Goal: Task Accomplishment & Management: Complete application form

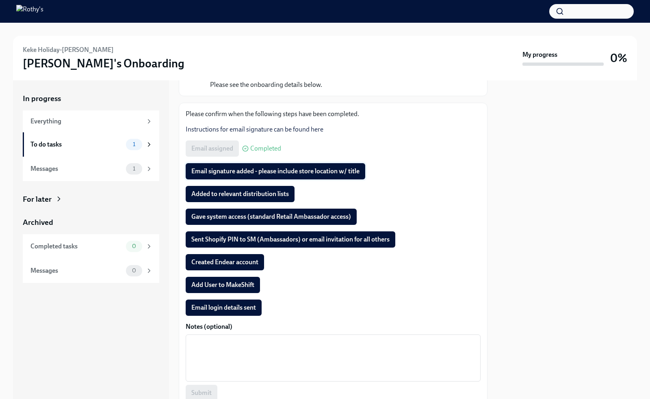
scroll to position [81, 0]
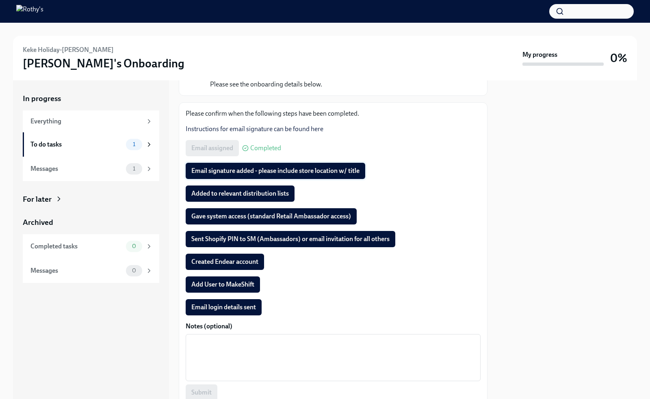
click at [234, 171] on span "Email signature added - please include store location w/ title" at bounding box center [275, 171] width 168 height 8
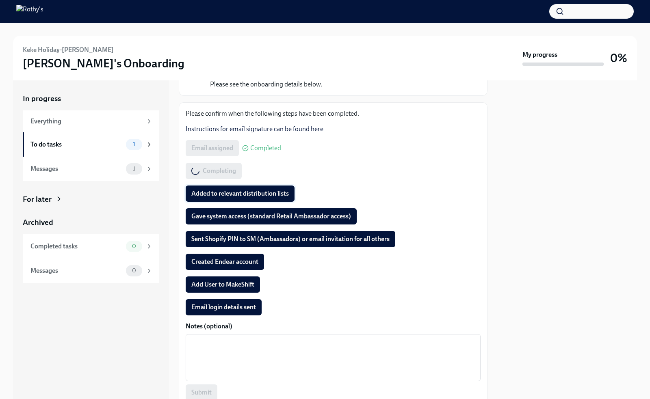
click at [231, 191] on span "Added to relevant distribution lists" at bounding box center [239, 194] width 97 height 8
click at [226, 216] on span "Gave system access (standard Retail Ambassador access)" at bounding box center [271, 216] width 160 height 8
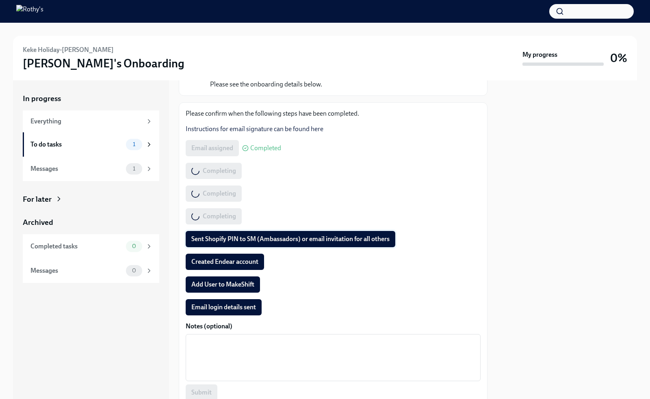
click at [226, 234] on button "Sent Shopify PIN to SM (Ambassadors) or email invitation for all others" at bounding box center [291, 239] width 210 height 16
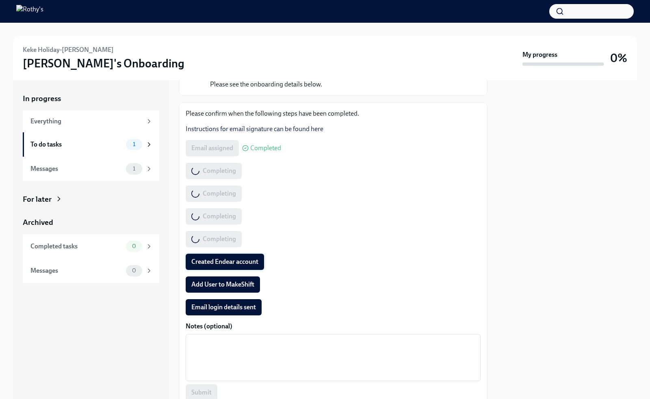
click at [223, 258] on span "Created Endear account" at bounding box center [224, 262] width 67 height 8
click at [208, 281] on span "Add User to MakeShift" at bounding box center [222, 285] width 63 height 8
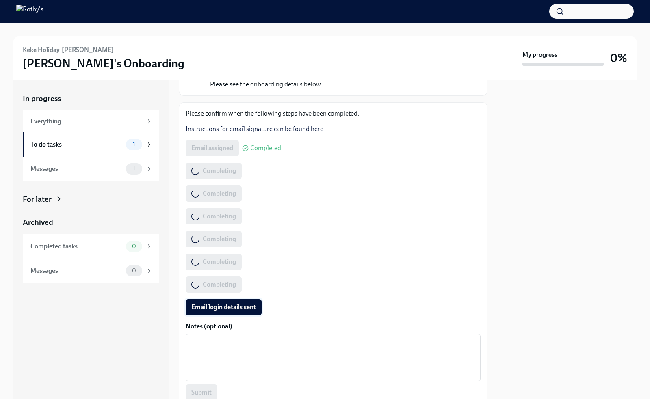
click at [223, 307] on span "Email login details sent" at bounding box center [223, 307] width 65 height 8
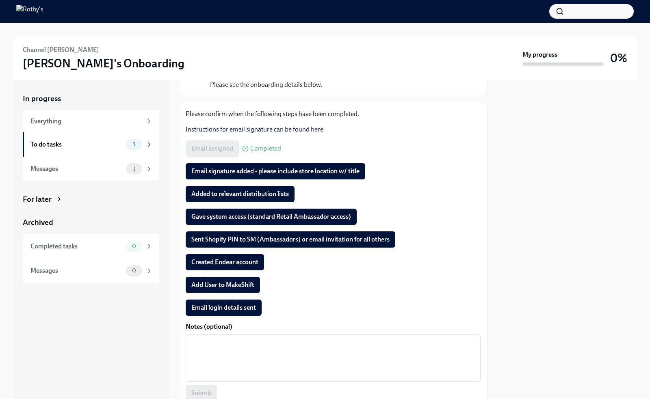
scroll to position [81, 0]
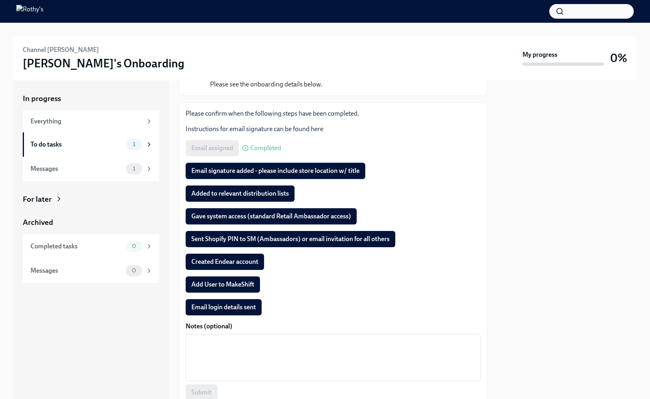
click at [238, 174] on span "Email signature added - please include store location w/ title" at bounding box center [275, 171] width 168 height 8
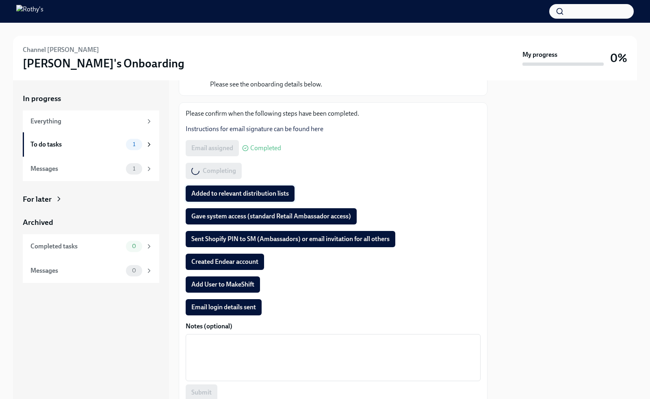
click at [235, 192] on span "Added to relevant distribution lists" at bounding box center [239, 194] width 97 height 8
click at [232, 211] on button "Gave system access (standard Retail Ambassador access)" at bounding box center [271, 216] width 171 height 16
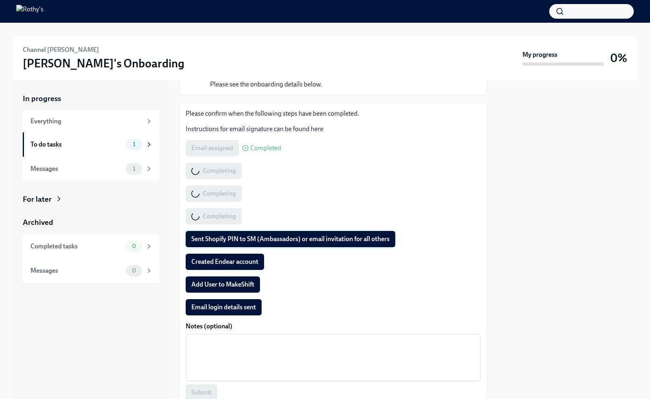
click at [230, 243] on button "Sent Shopify PIN to SM (Ambassadors) or email invitation for all others" at bounding box center [291, 239] width 210 height 16
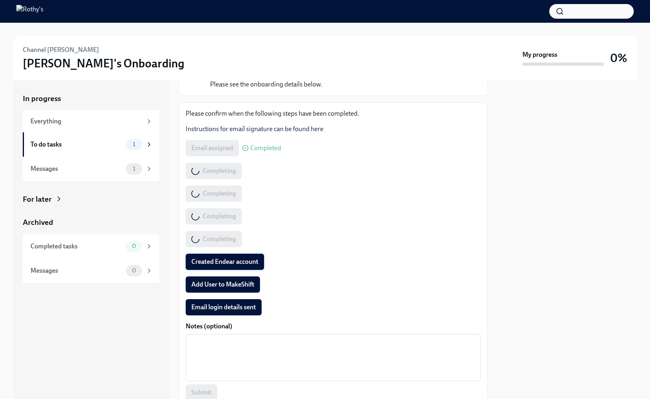
click at [228, 263] on span "Created Endear account" at bounding box center [224, 262] width 67 height 8
click at [227, 287] on span "Add User to MakeShift" at bounding box center [222, 285] width 63 height 8
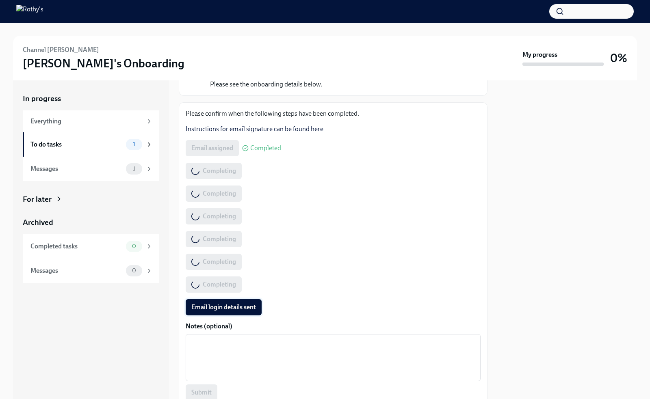
click at [229, 308] on span "Email login details sent" at bounding box center [223, 307] width 65 height 8
